Goal: Task Accomplishment & Management: Use online tool/utility

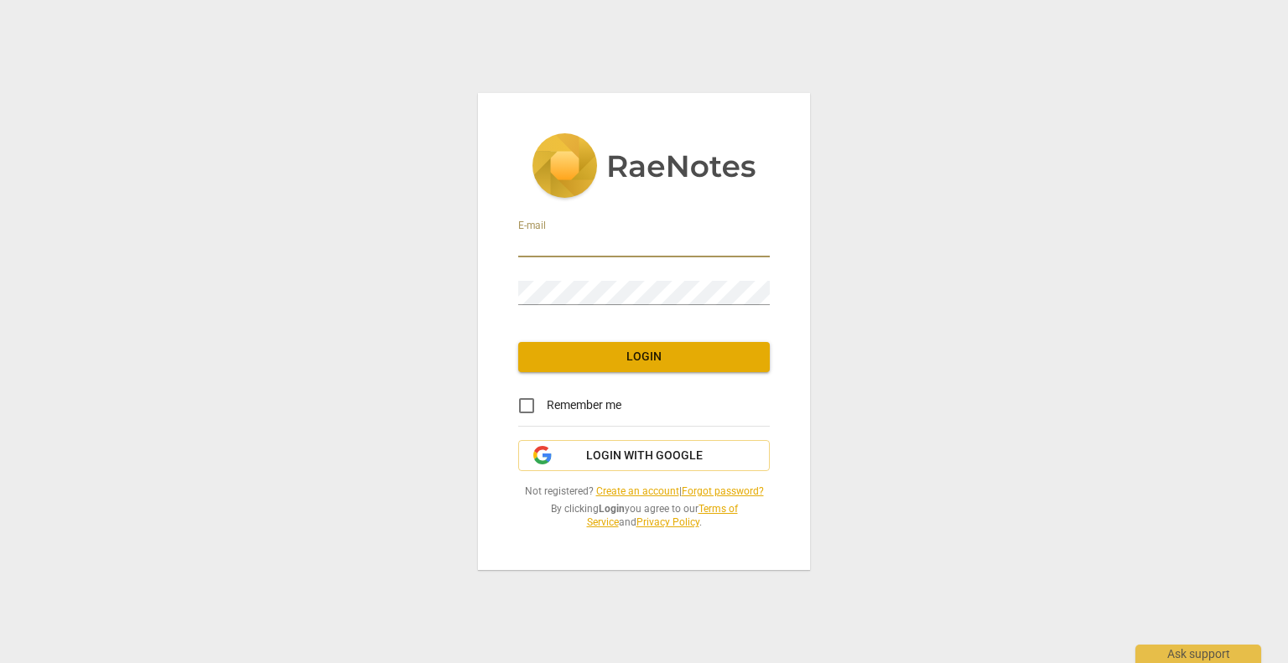
click at [568, 249] on input "email" at bounding box center [644, 245] width 252 height 24
type input "[EMAIL_ADDRESS][DOMAIN_NAME]"
click at [658, 374] on div "E-mail [EMAIL_ADDRESS][DOMAIN_NAME] Password Login Remember me Login with Googl…" at bounding box center [644, 331] width 332 height 476
click at [657, 350] on span "Login" at bounding box center [644, 357] width 225 height 17
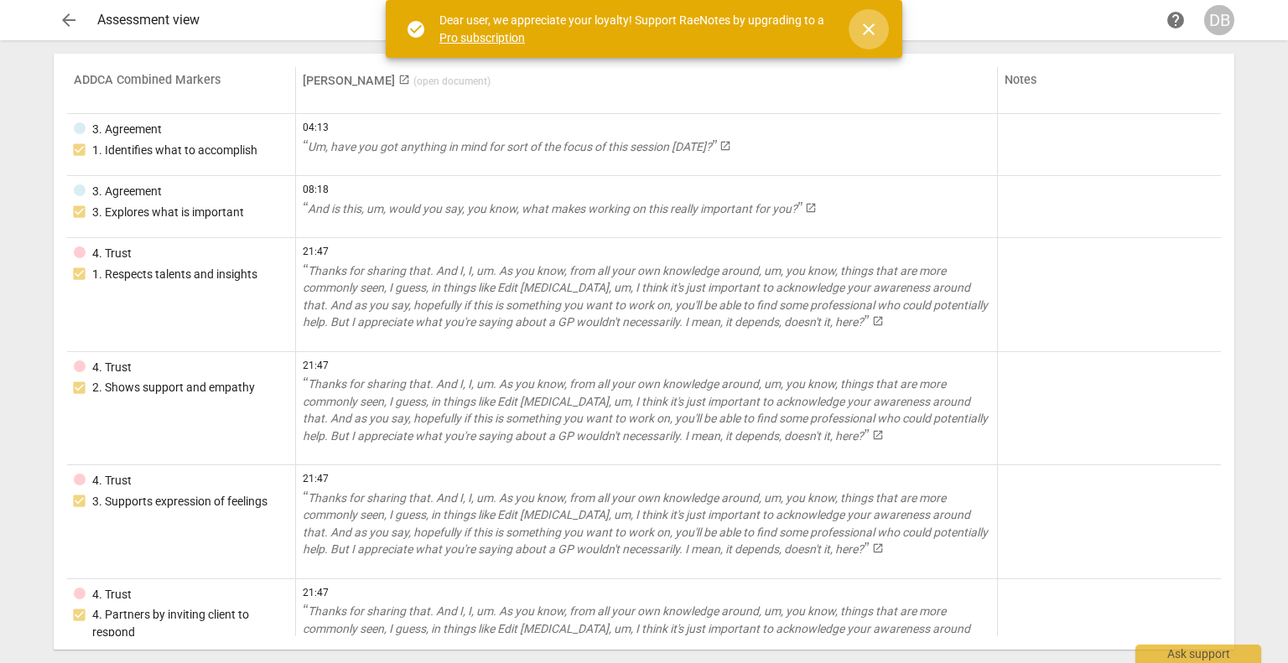
click at [872, 26] on span "close" at bounding box center [868, 29] width 20 height 20
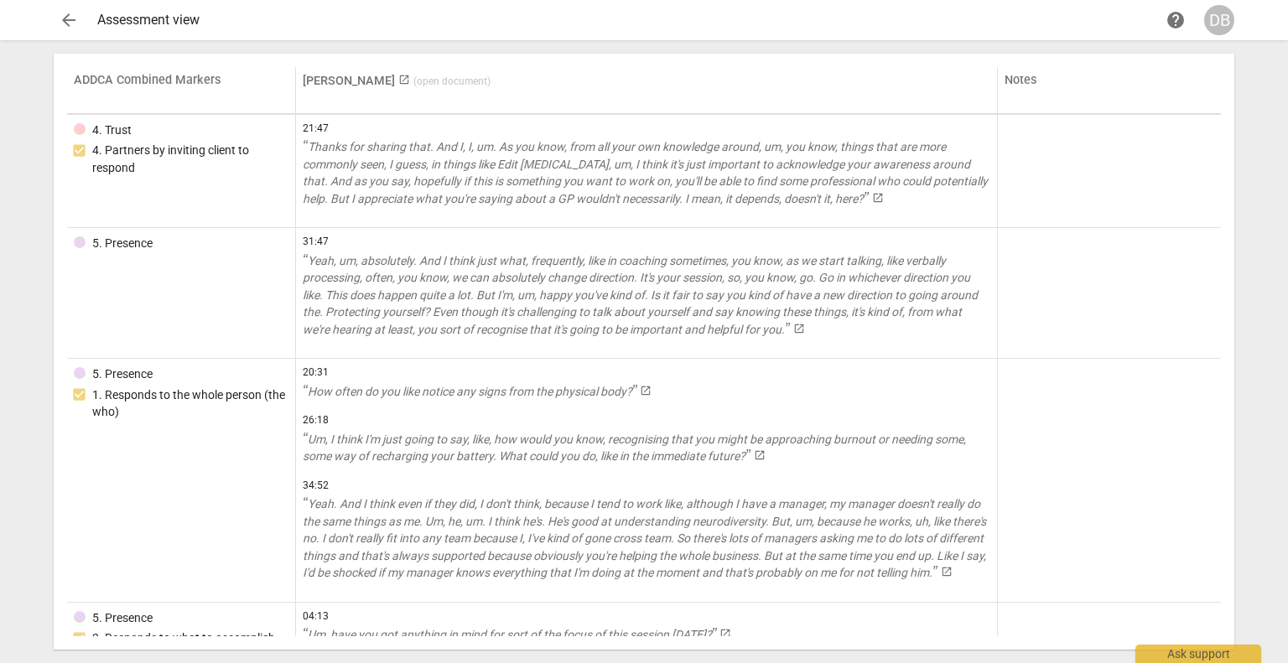
scroll to position [252, 0]
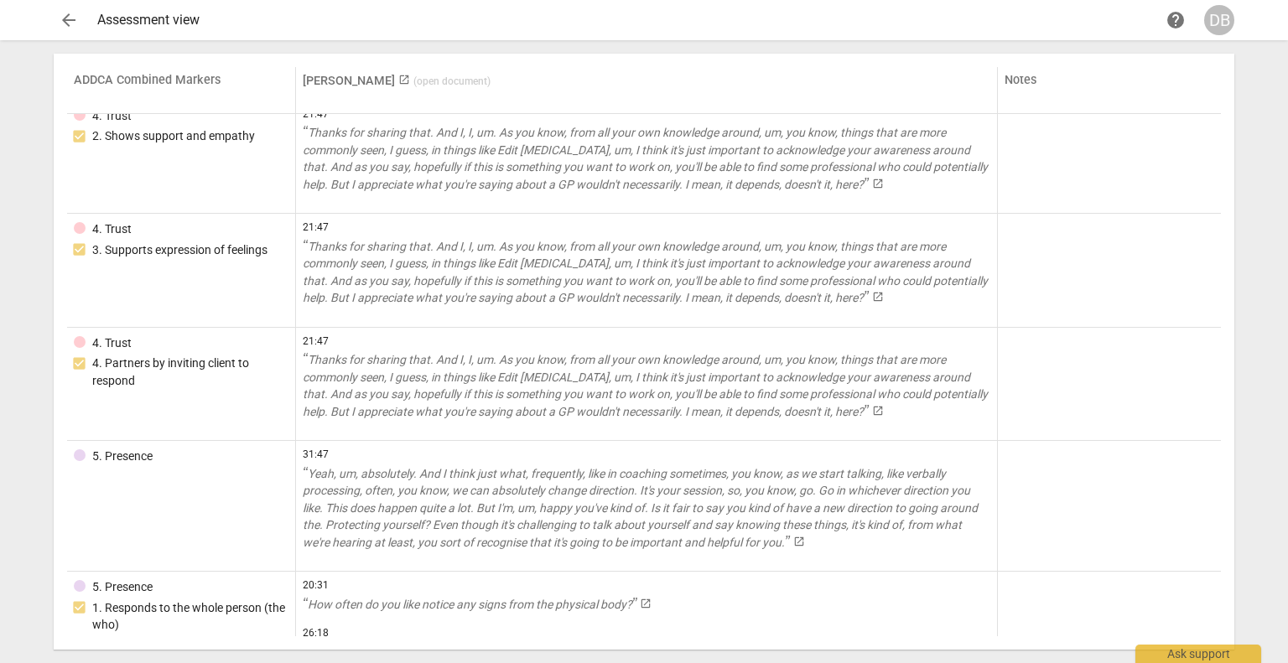
click at [77, 31] on button "arrow_back" at bounding box center [69, 20] width 30 height 30
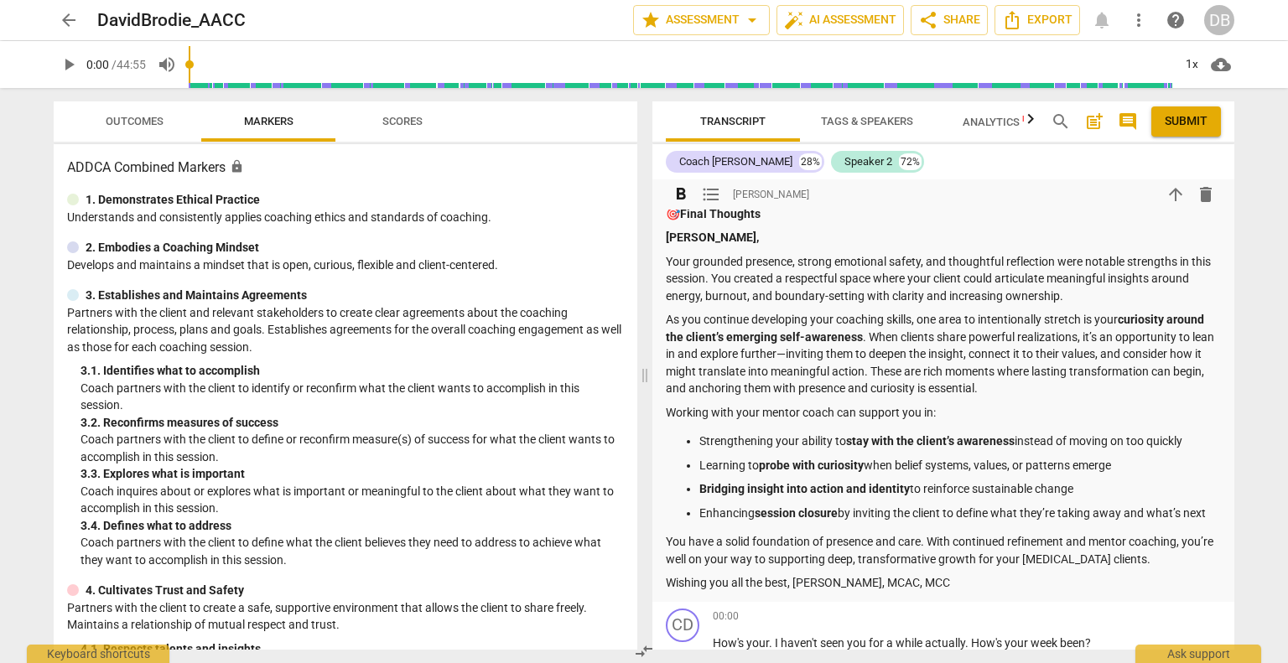
scroll to position [2431, 0]
